Goal: Navigation & Orientation: Find specific page/section

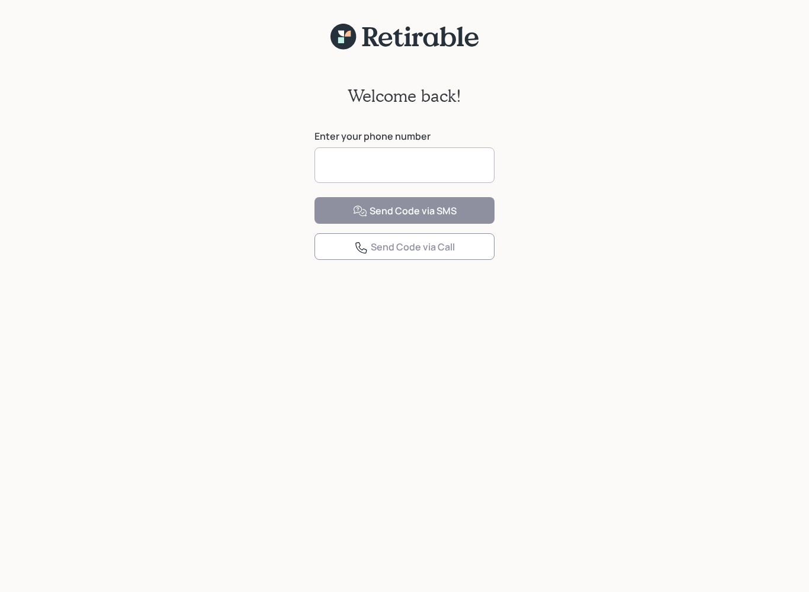
click at [392, 165] on input at bounding box center [404, 165] width 180 height 36
type input "**********"
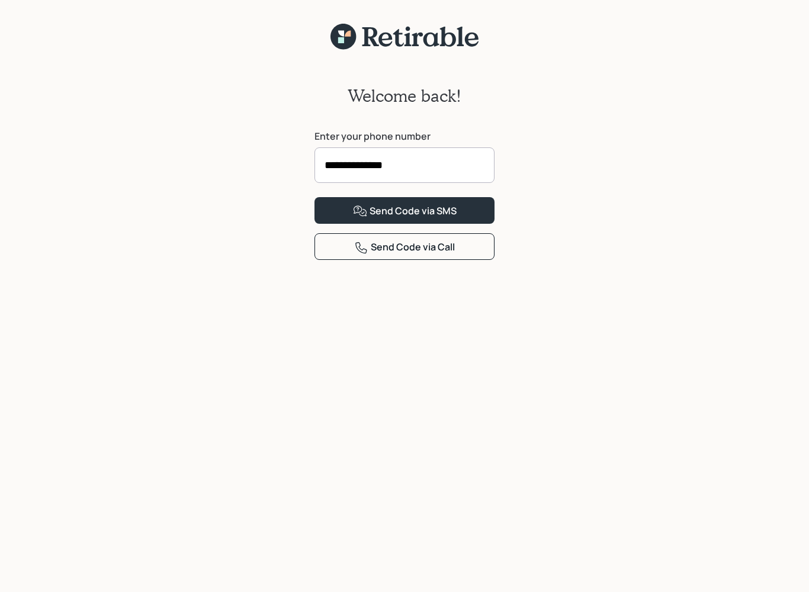
click at [478, 224] on button "Send Code via SMS" at bounding box center [404, 210] width 180 height 27
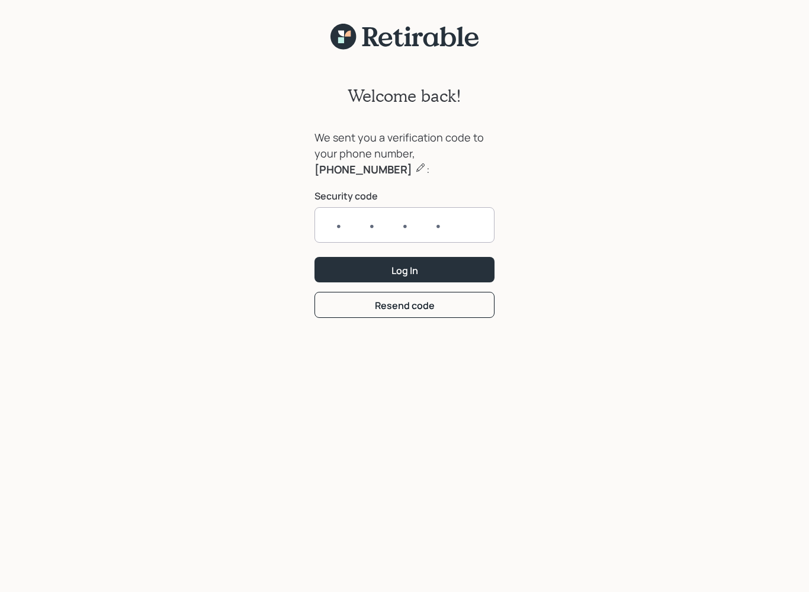
click at [332, 222] on input "text" at bounding box center [404, 225] width 180 height 36
type input "3052"
click at [448, 265] on button "Log In" at bounding box center [404, 269] width 180 height 25
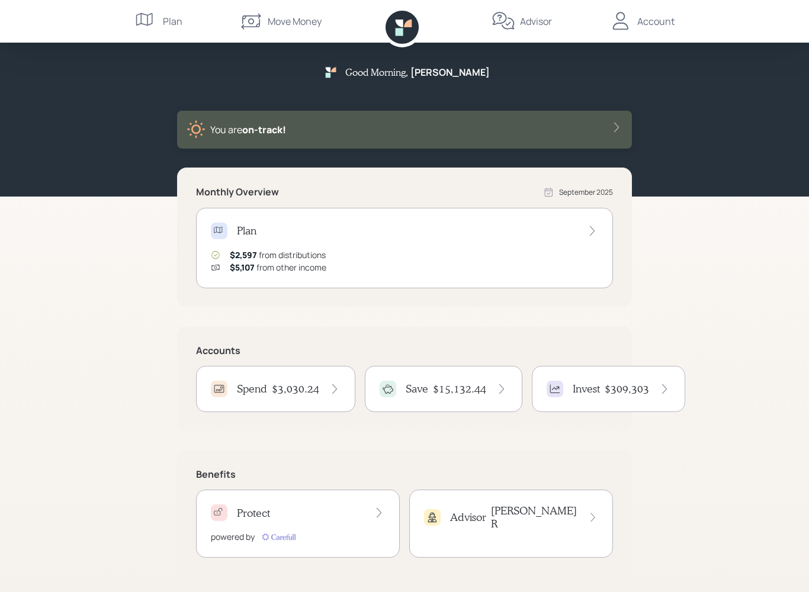
click at [658, 25] on div "Account" at bounding box center [655, 21] width 37 height 14
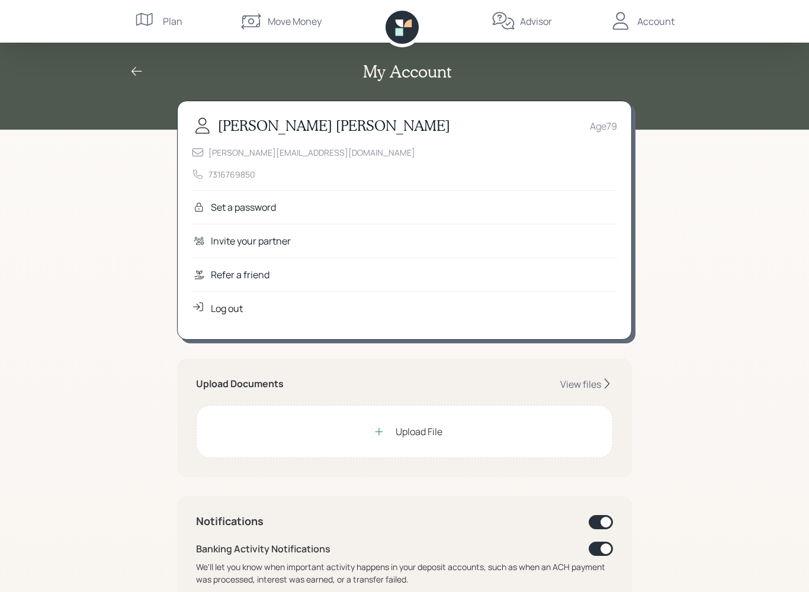
click at [528, 28] on div "Advisor" at bounding box center [521, 21] width 60 height 43
